Goal: Task Accomplishment & Management: Complete application form

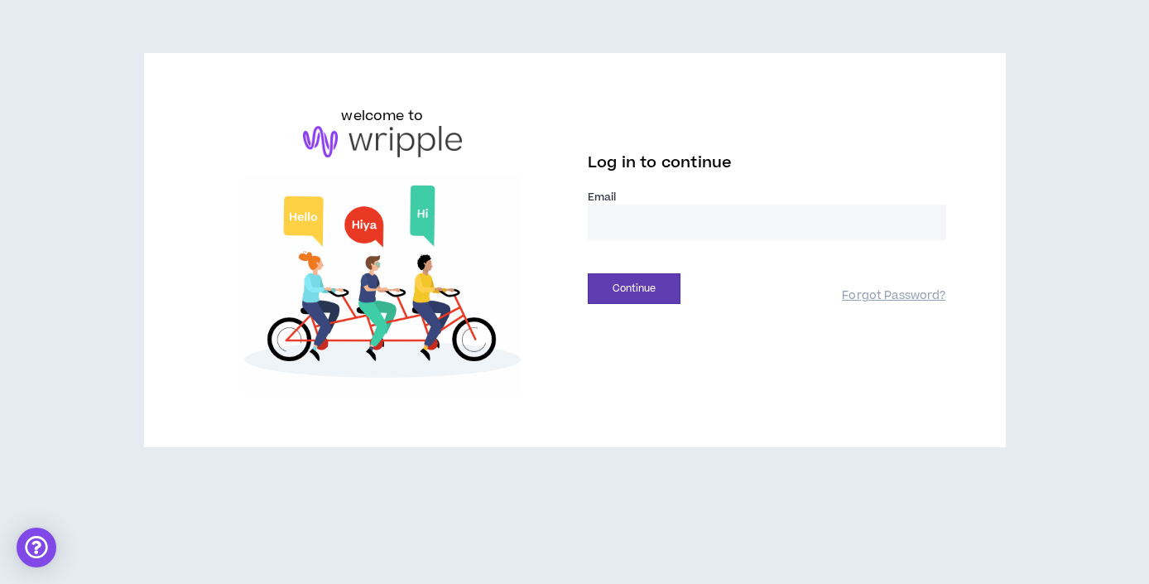
click at [623, 228] on input "email" at bounding box center [767, 222] width 358 height 36
type input "**********"
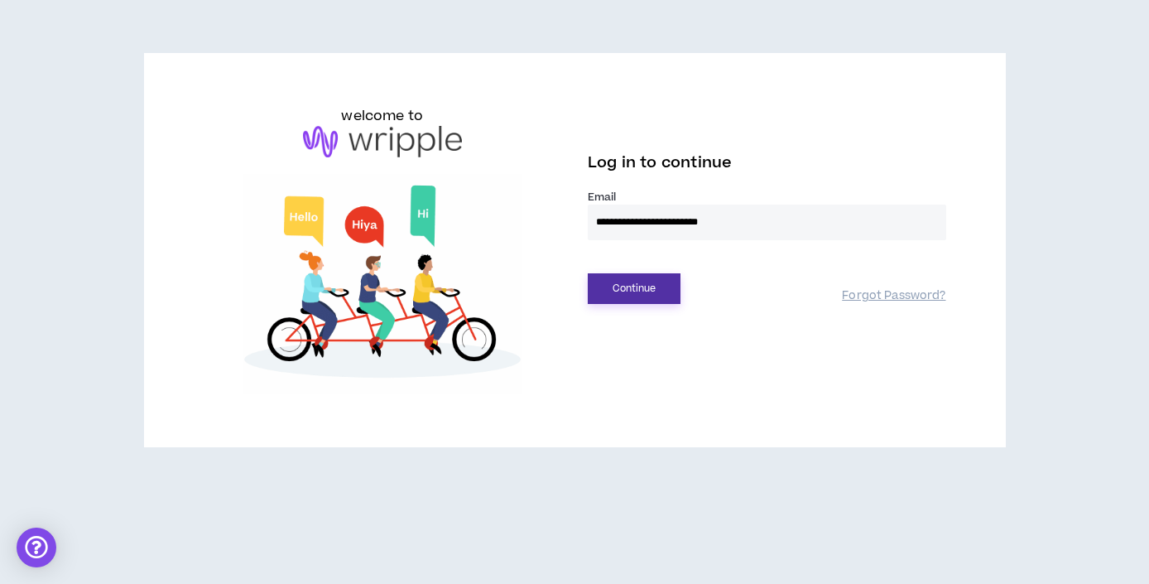
click at [659, 281] on button "Continue" at bounding box center [634, 288] width 93 height 31
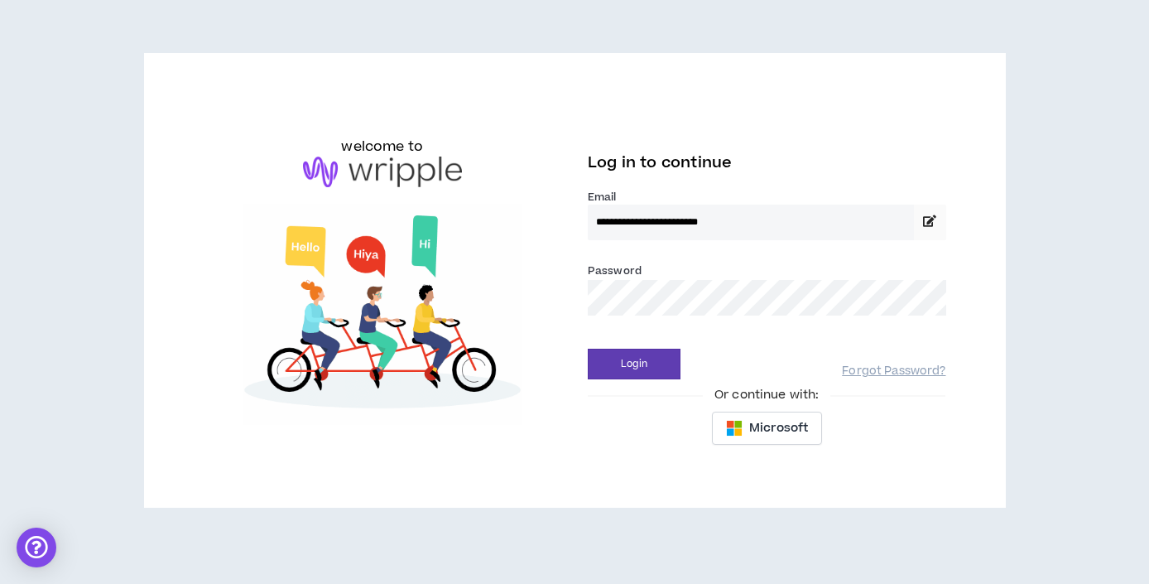
click at [637, 386] on div "Or continue with:" at bounding box center [767, 395] width 358 height 18
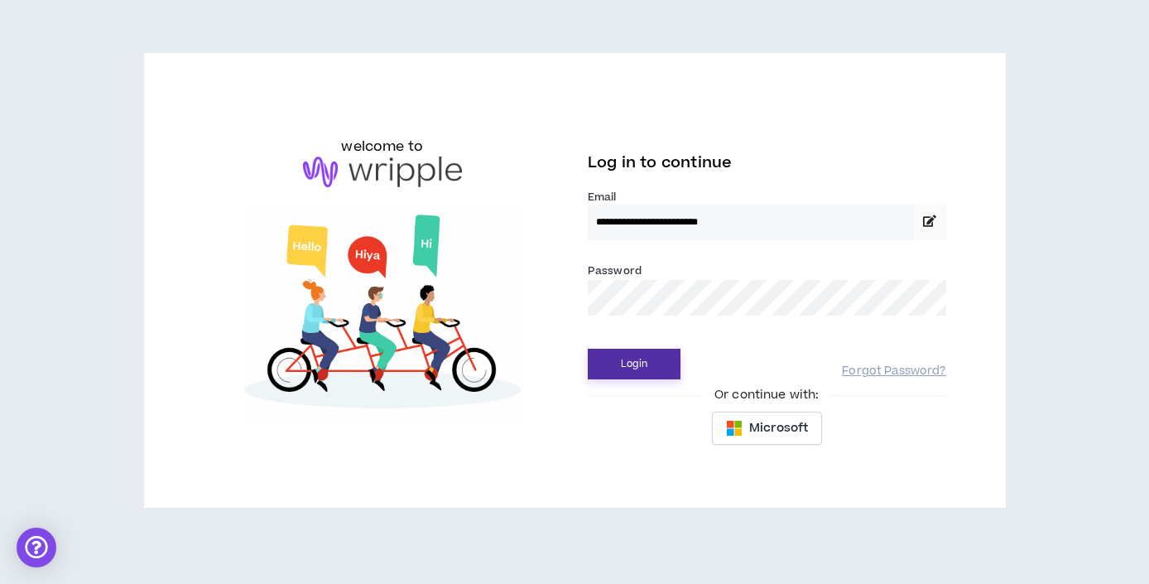
click at [633, 368] on button "Login" at bounding box center [634, 363] width 93 height 31
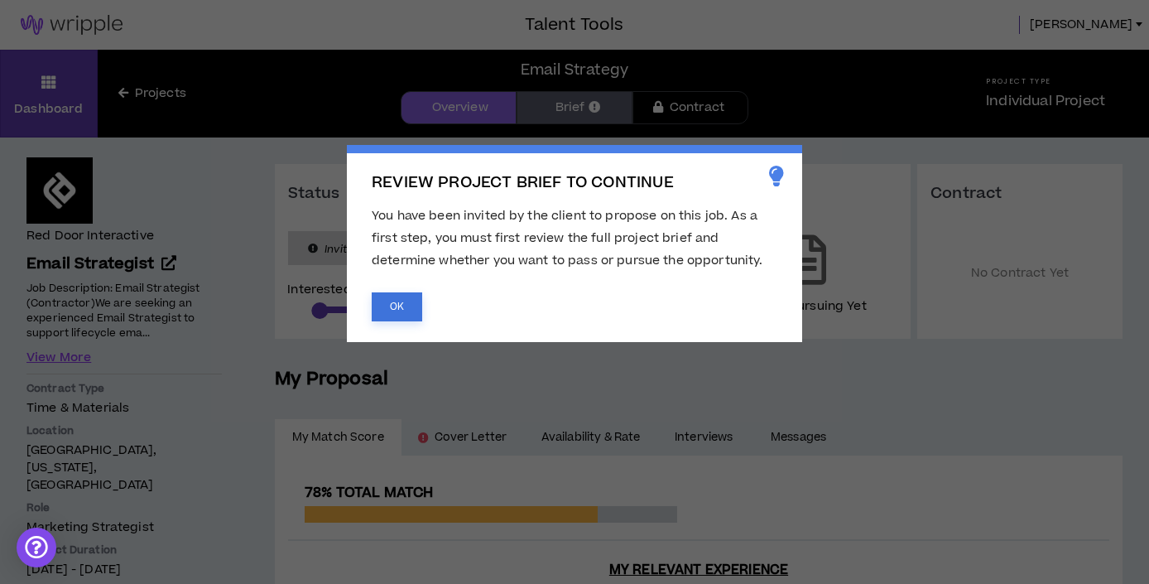
click at [401, 306] on button "OK" at bounding box center [397, 306] width 50 height 29
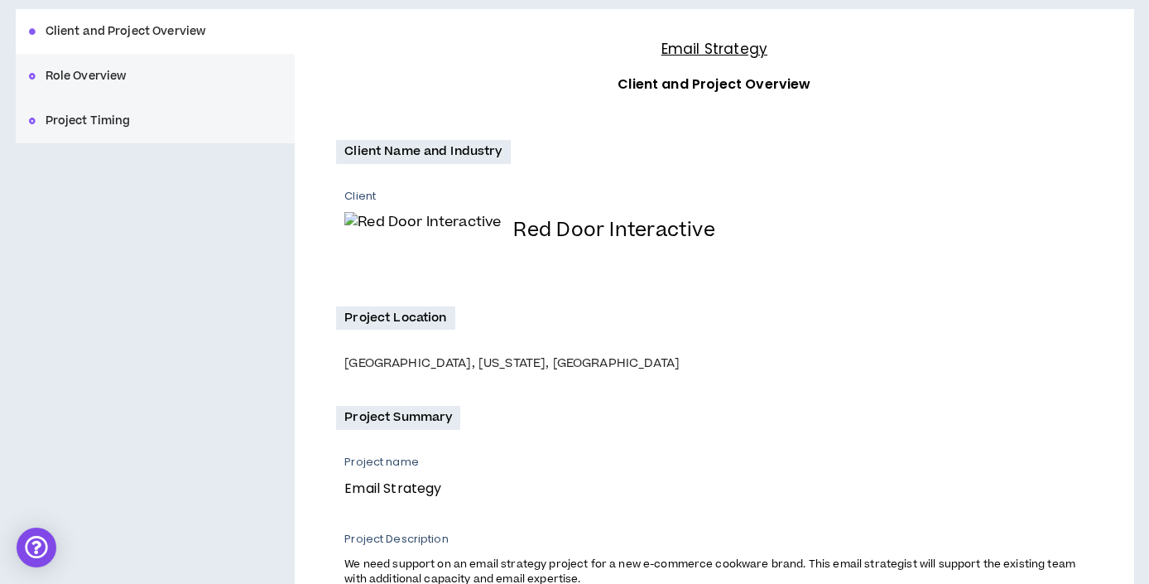
scroll to position [433, 0]
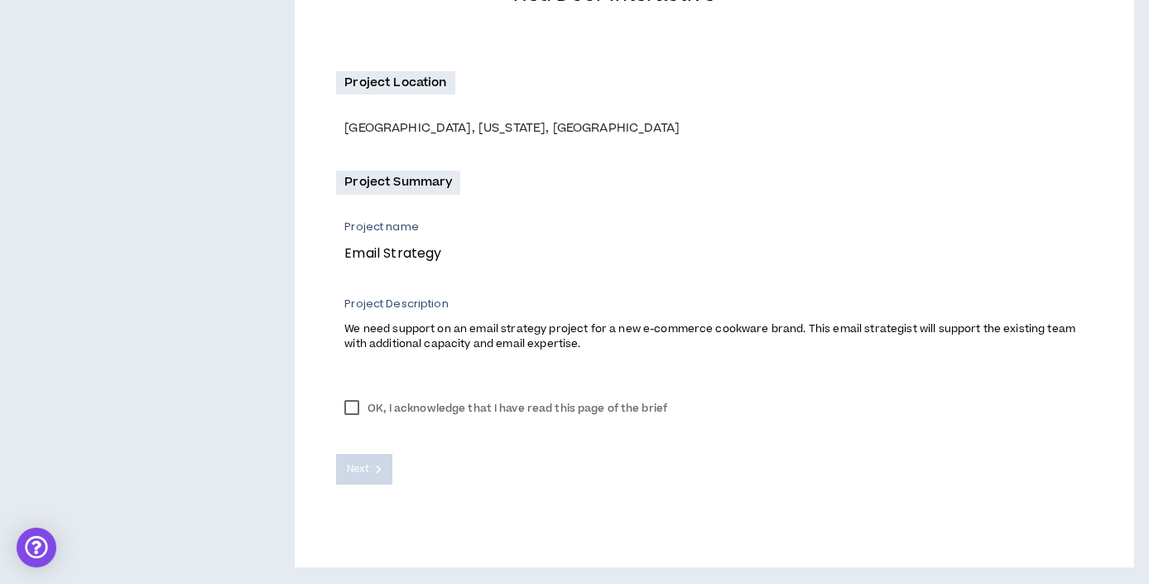
click at [352, 402] on label "OK, I acknowledge that I have read this page of the brief" at bounding box center [505, 408] width 339 height 25
click at [372, 475] on button "Next" at bounding box center [364, 469] width 56 height 31
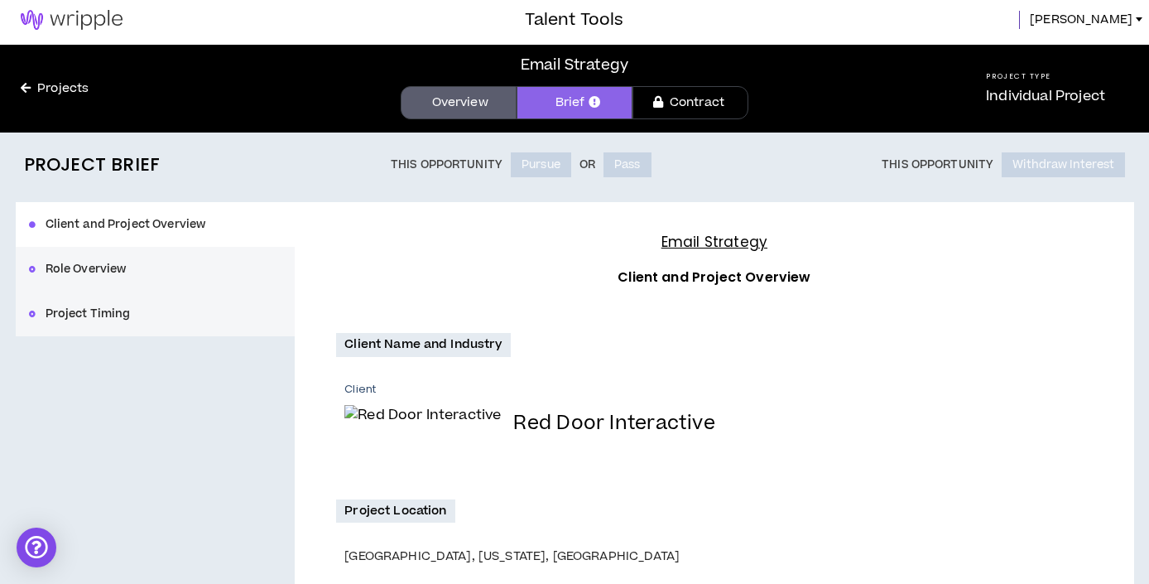
scroll to position [0, 0]
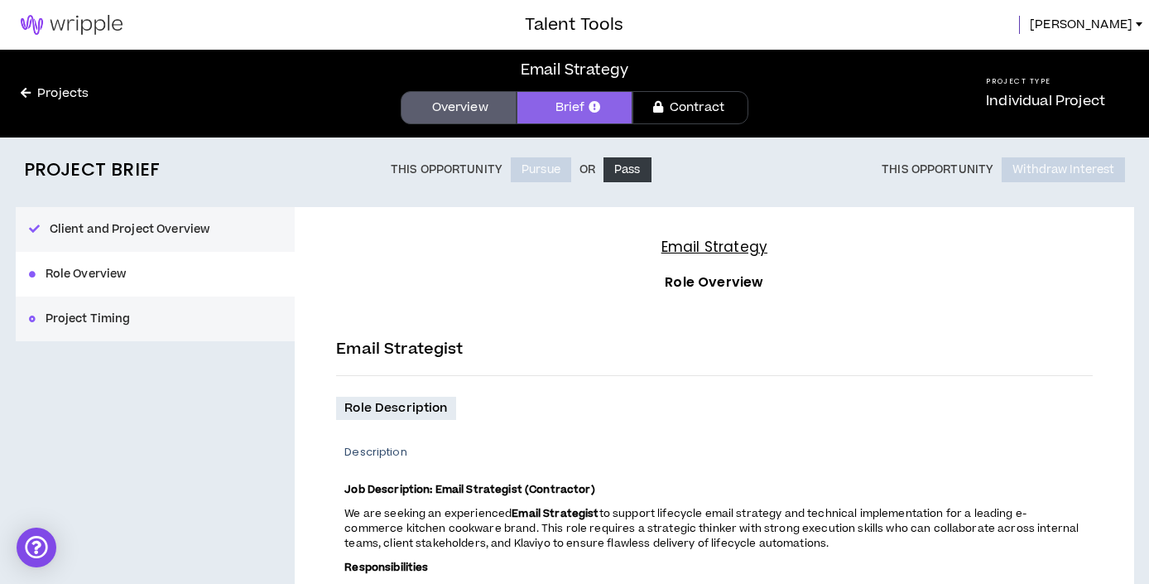
click at [470, 113] on link "Overview" at bounding box center [459, 107] width 116 height 33
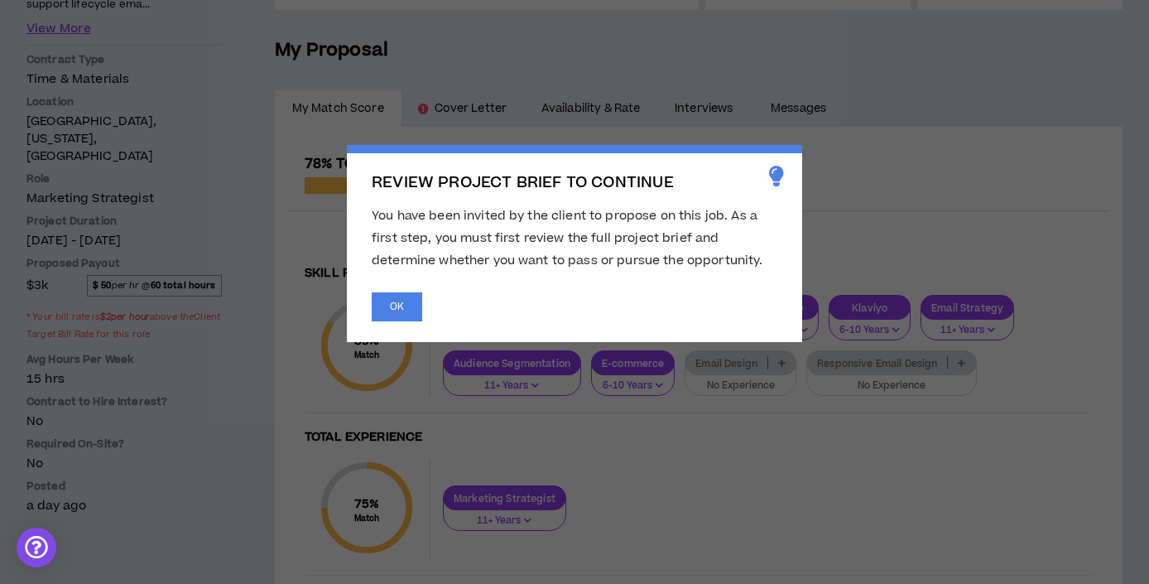
scroll to position [310, 0]
